Goal: Navigation & Orientation: Understand site structure

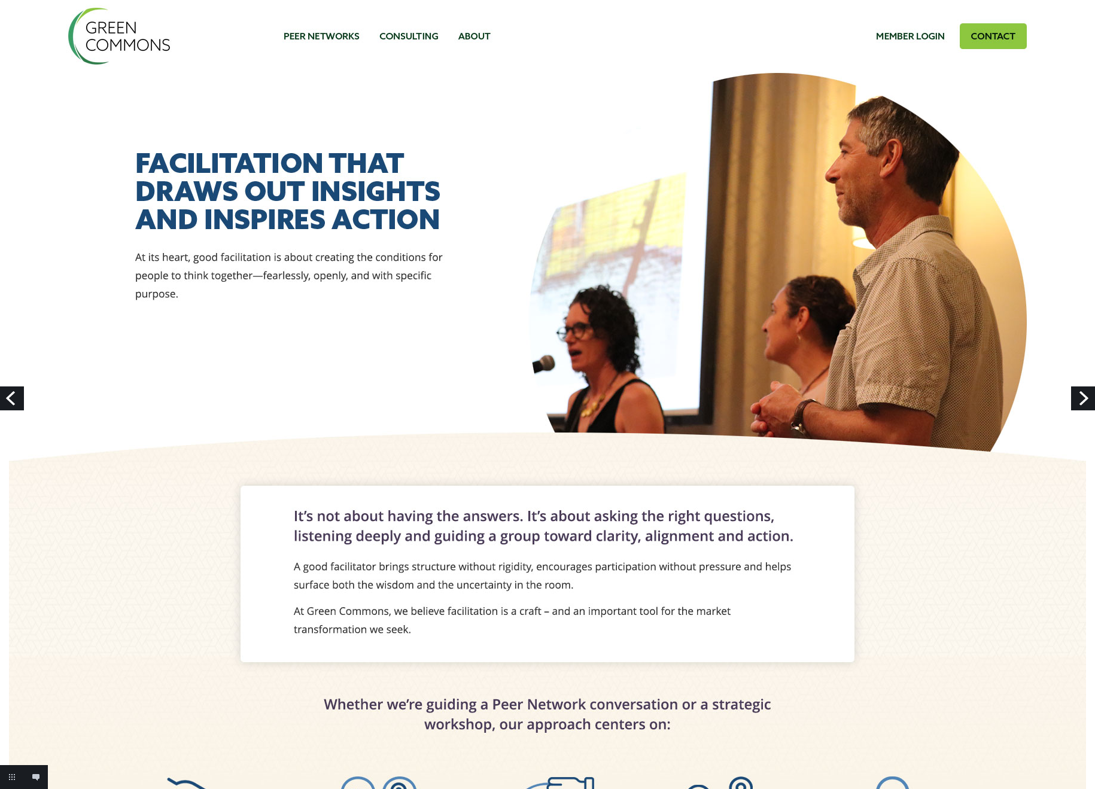
drag, startPoint x: 308, startPoint y: 122, endPoint x: 236, endPoint y: 4, distance: 138.6
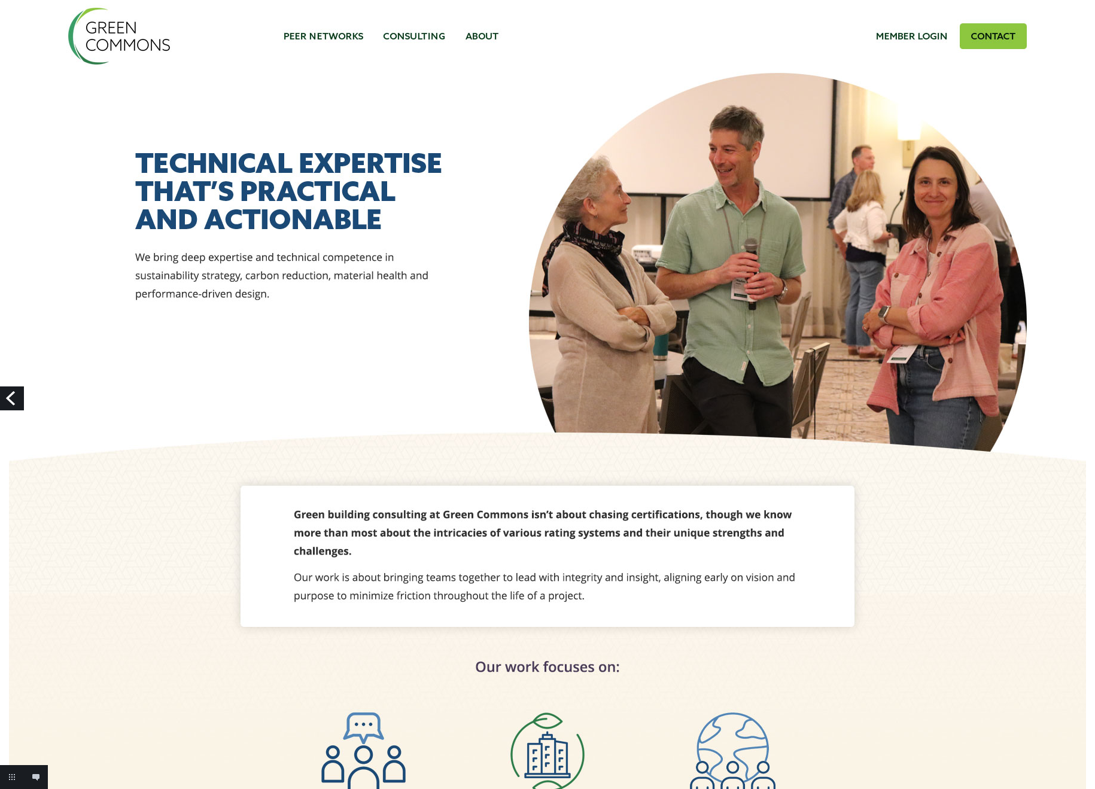
drag, startPoint x: 312, startPoint y: 150, endPoint x: 1085, endPoint y: 180, distance: 772.7
click at [0, 0] on div at bounding box center [547, 784] width 1095 height 1569
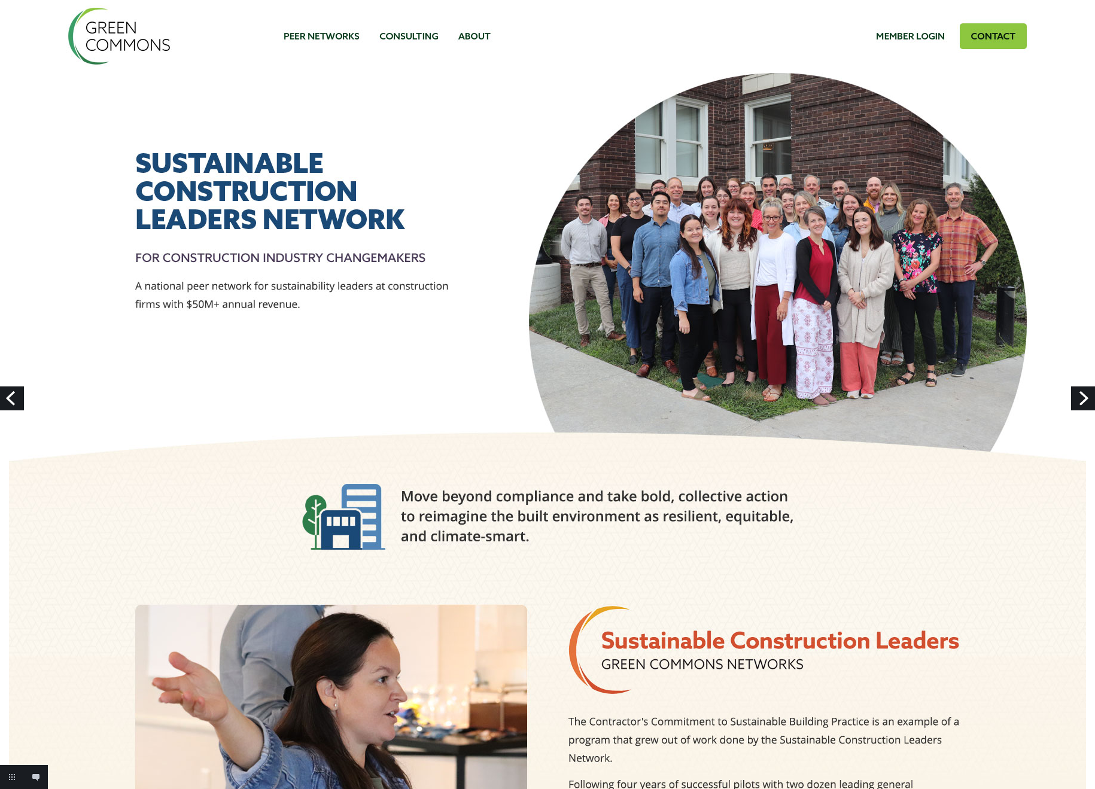
drag, startPoint x: 640, startPoint y: 167, endPoint x: 560, endPoint y: 7, distance: 179.3
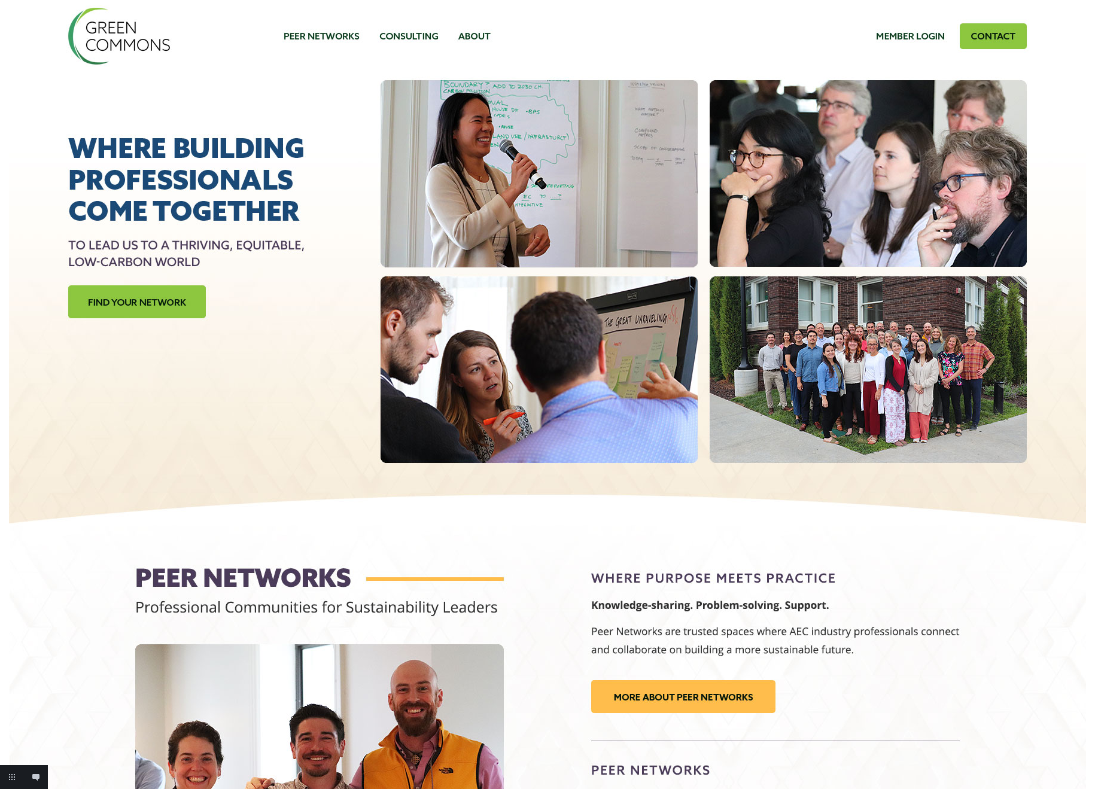
drag, startPoint x: 350, startPoint y: 219, endPoint x: 344, endPoint y: 260, distance: 41.1
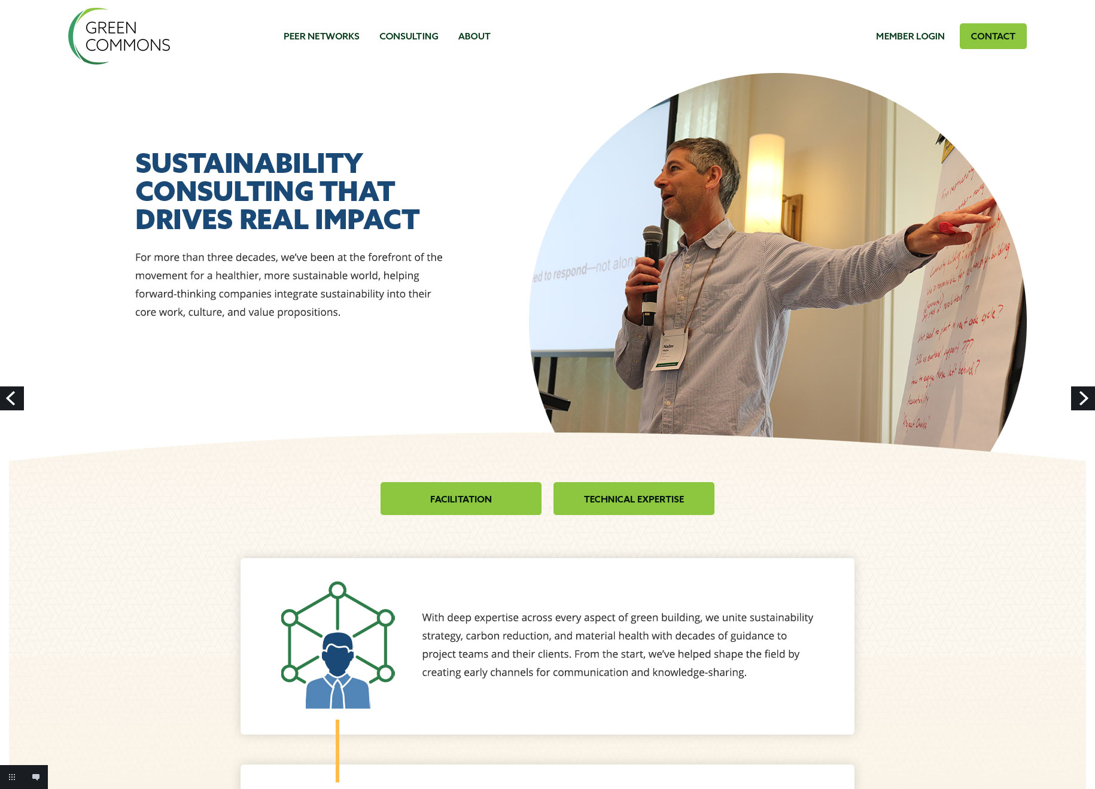
drag, startPoint x: 0, startPoint y: 0, endPoint x: 942, endPoint y: 229, distance: 969.5
